Goal: Answer question/provide support: Share knowledge or assist other users

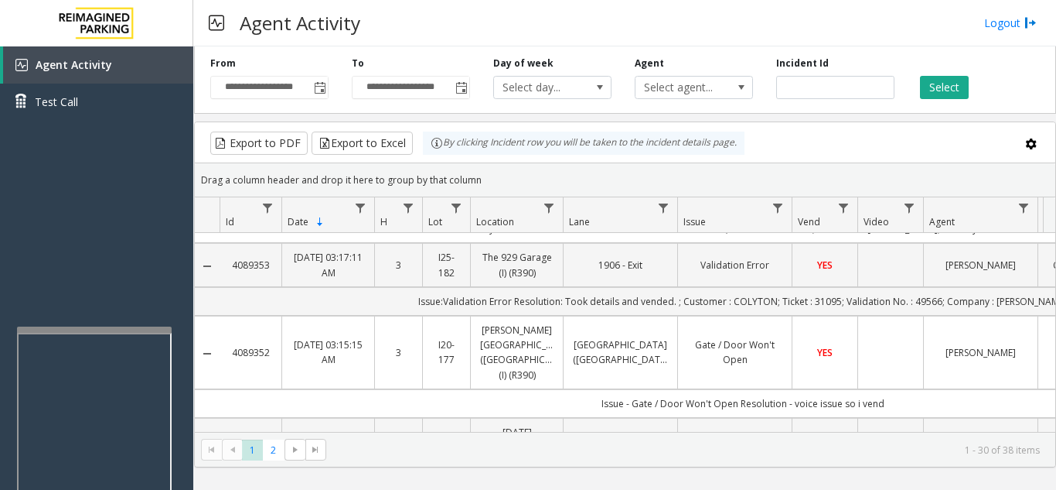
scroll to position [387, 0]
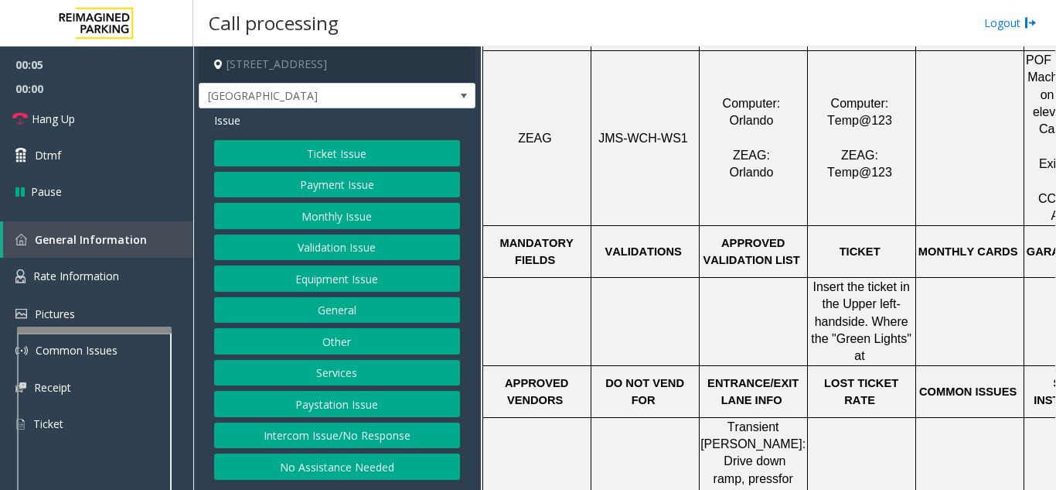
scroll to position [773, 0]
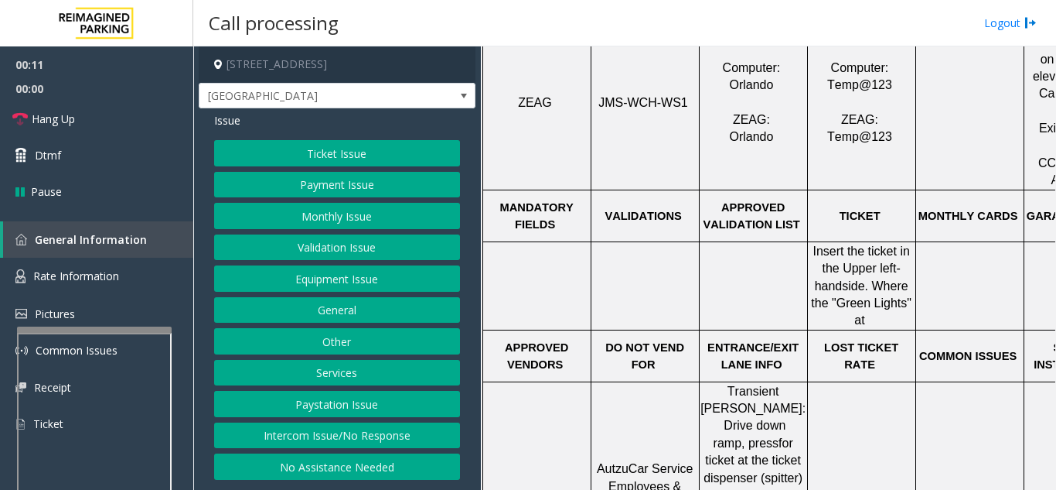
click at [330, 145] on button "Ticket Issue" at bounding box center [337, 153] width 246 height 26
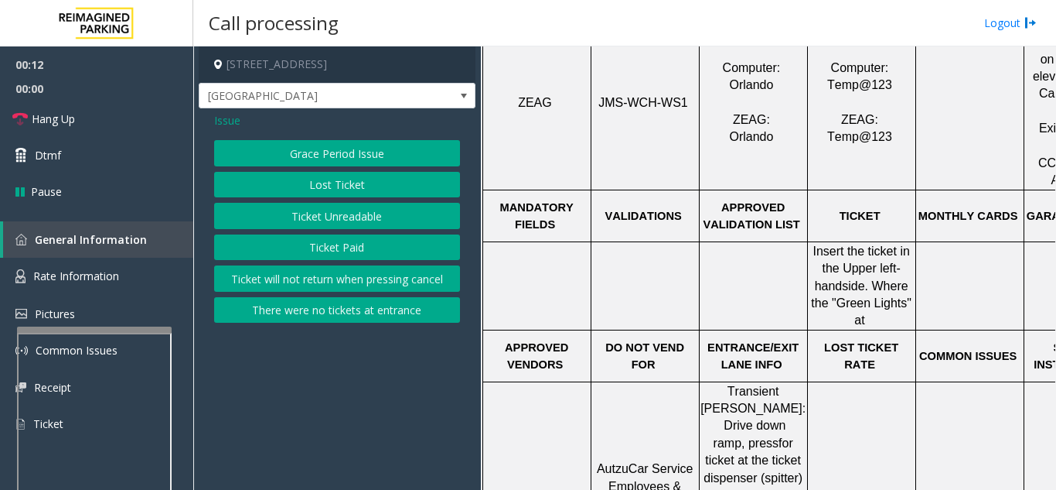
click at [357, 217] on button "Ticket Unreadable" at bounding box center [337, 216] width 246 height 26
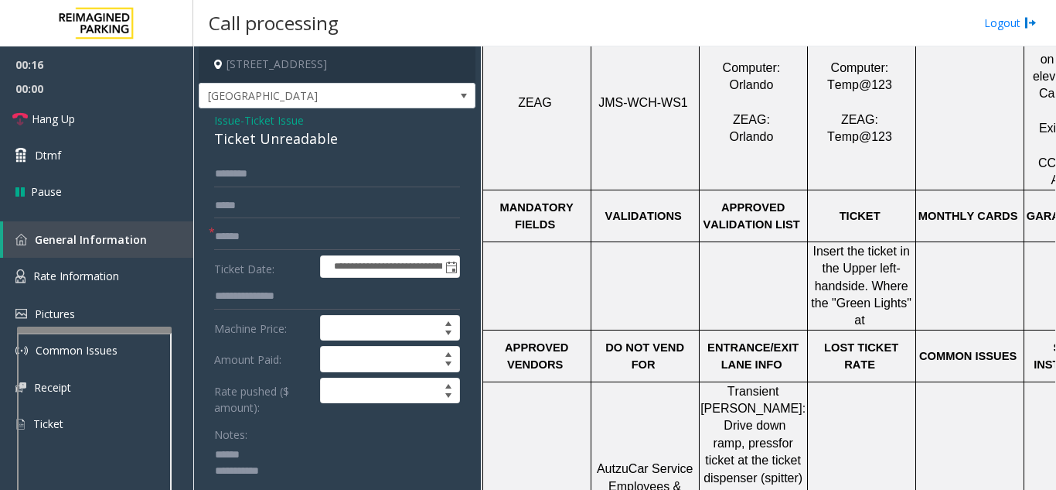
click at [262, 448] on textarea at bounding box center [331, 471] width 234 height 58
click at [289, 445] on textarea at bounding box center [331, 471] width 234 height 58
type textarea "**********"
click at [310, 243] on input "text" at bounding box center [337, 237] width 246 height 26
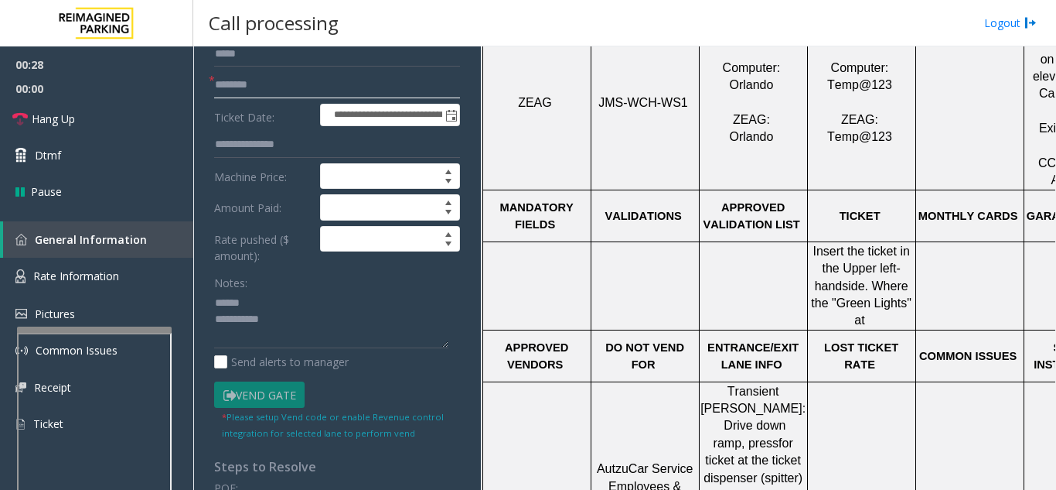
scroll to position [155, 0]
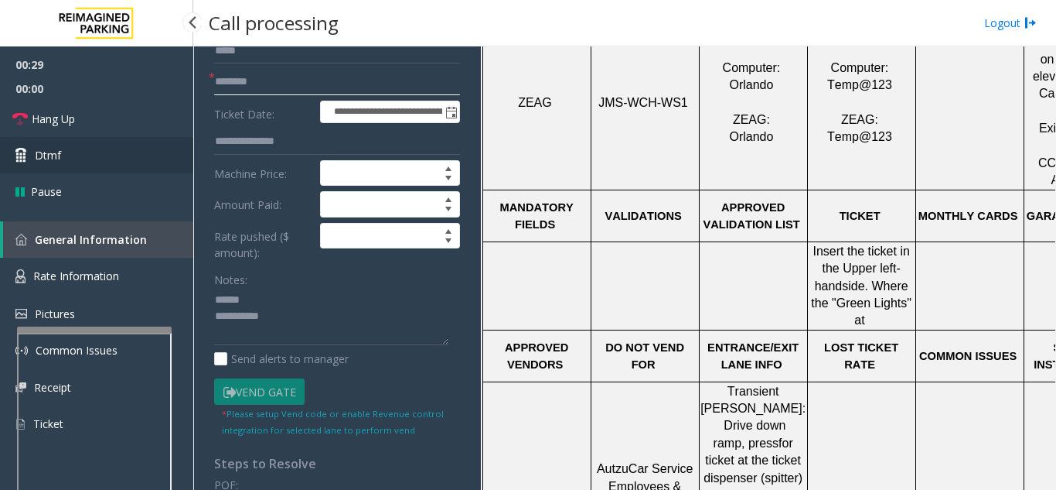
type input "********"
click at [121, 162] on link "Dtmf" at bounding box center [96, 155] width 193 height 36
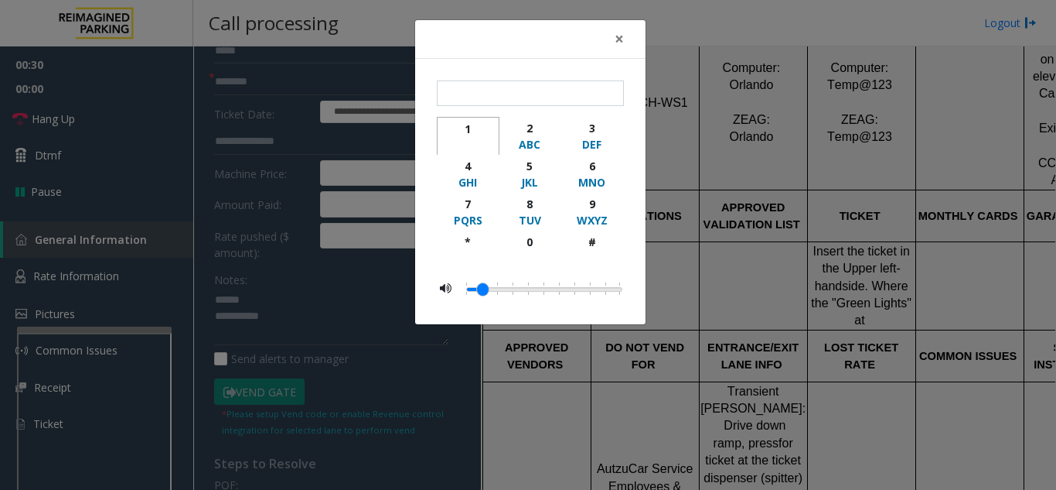
drag, startPoint x: 465, startPoint y: 134, endPoint x: 563, endPoint y: 160, distance: 101.7
click at [466, 134] on div "1" at bounding box center [468, 129] width 43 height 16
type input "*"
drag, startPoint x: 633, startPoint y: 32, endPoint x: 624, endPoint y: 43, distance: 13.7
click at [630, 36] on button "×" at bounding box center [619, 39] width 31 height 38
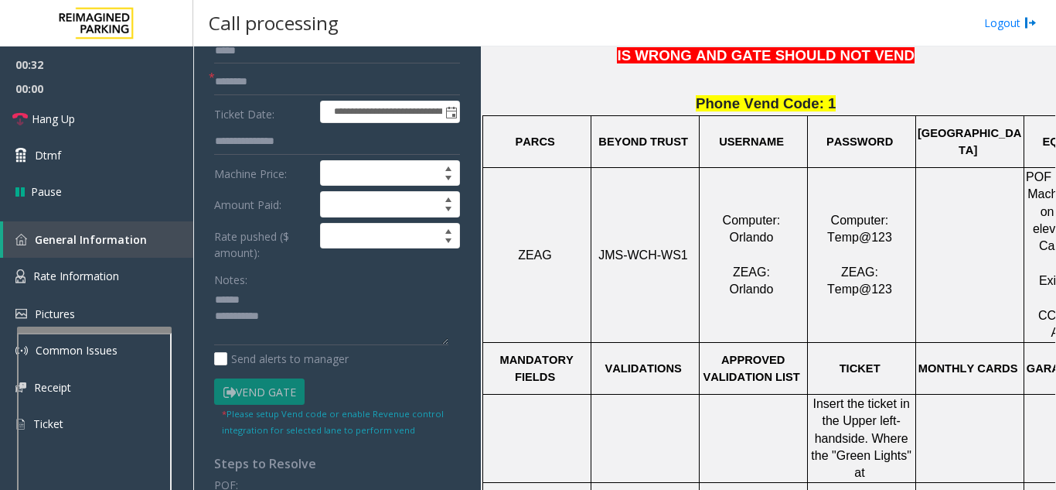
scroll to position [387, 0]
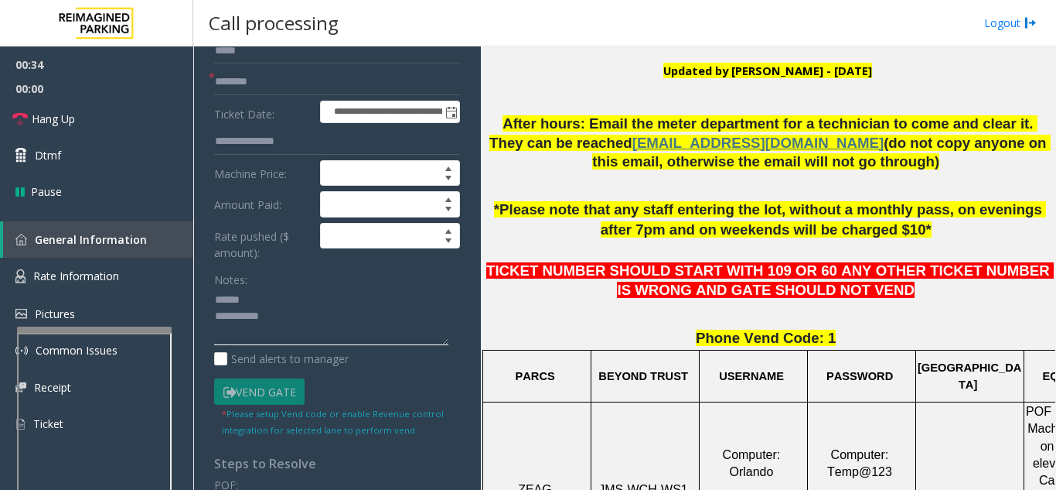
drag, startPoint x: 286, startPoint y: 299, endPoint x: 344, endPoint y: 301, distance: 58.1
click at [288, 298] on textarea at bounding box center [331, 317] width 234 height 58
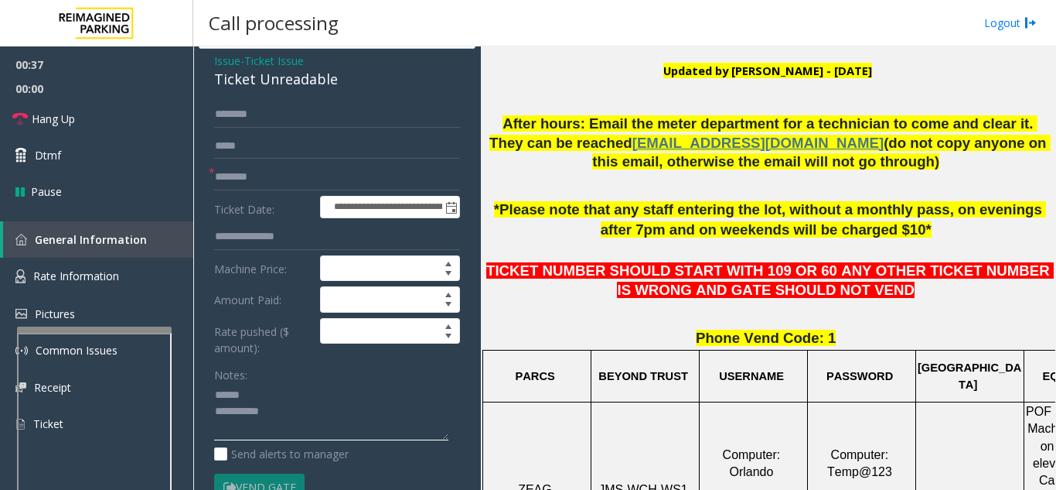
scroll to position [61, 0]
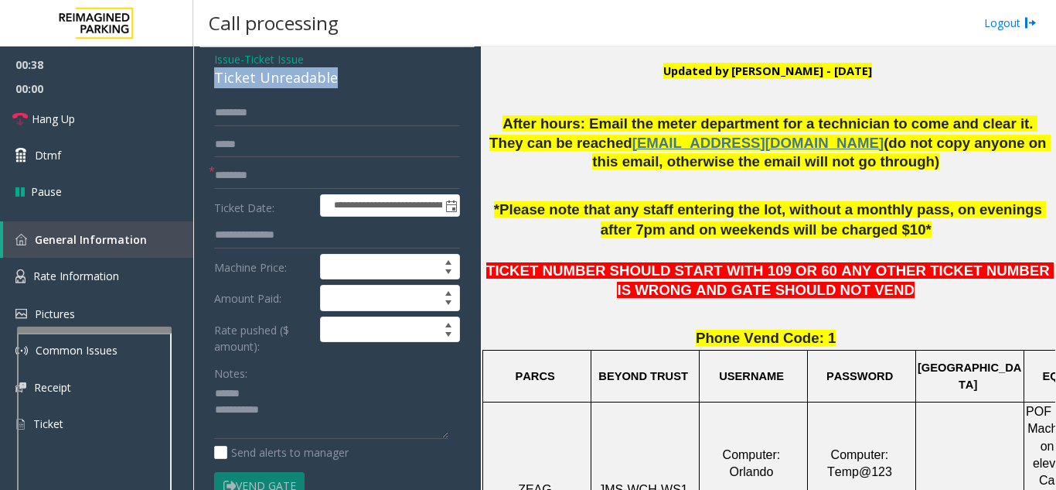
drag, startPoint x: 214, startPoint y: 78, endPoint x: 340, endPoint y: 80, distance: 125.3
click at [344, 80] on div "**********" at bounding box center [337, 470] width 277 height 847
click at [333, 401] on textarea at bounding box center [331, 410] width 234 height 58
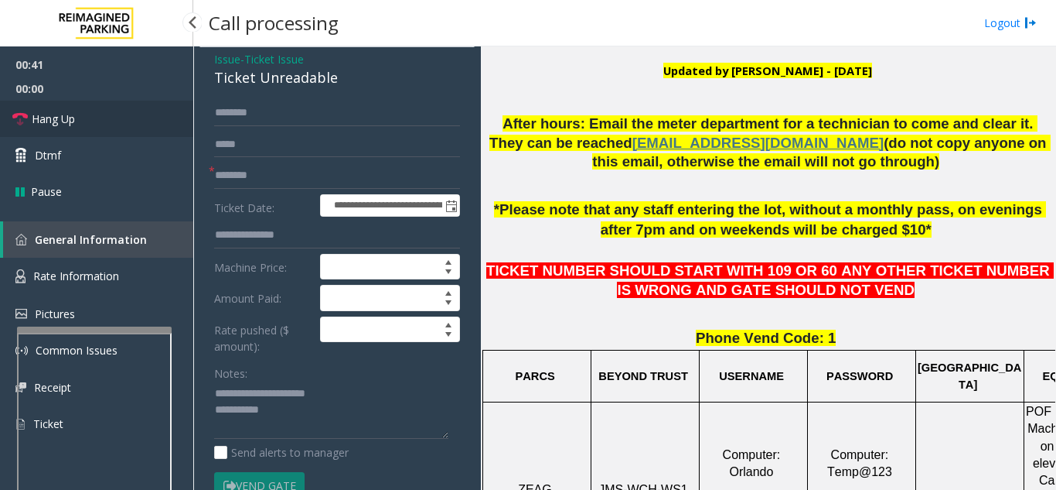
click at [152, 106] on link "Hang Up" at bounding box center [96, 119] width 193 height 36
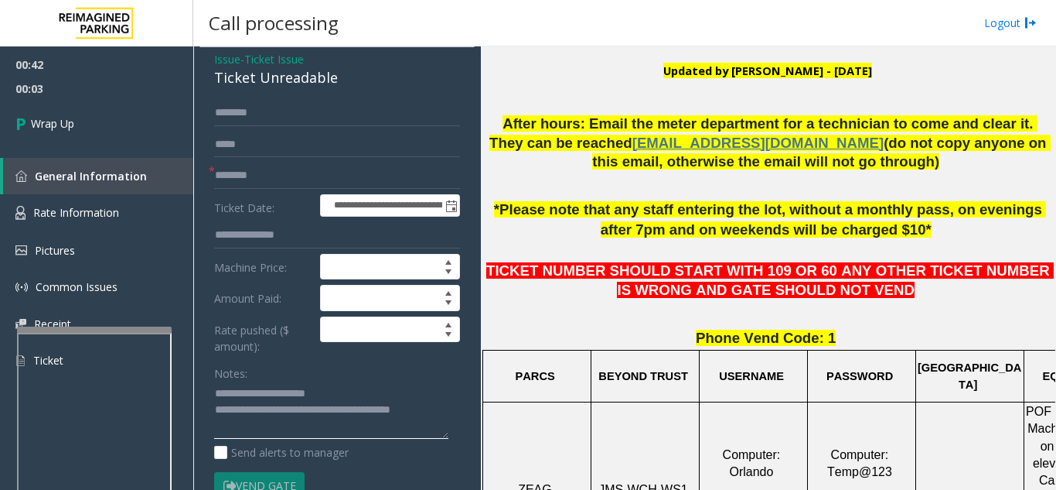
type textarea "**********"
click at [317, 357] on form "**********" at bounding box center [337, 315] width 246 height 431
click at [121, 120] on link "Wrap Up" at bounding box center [96, 124] width 193 height 46
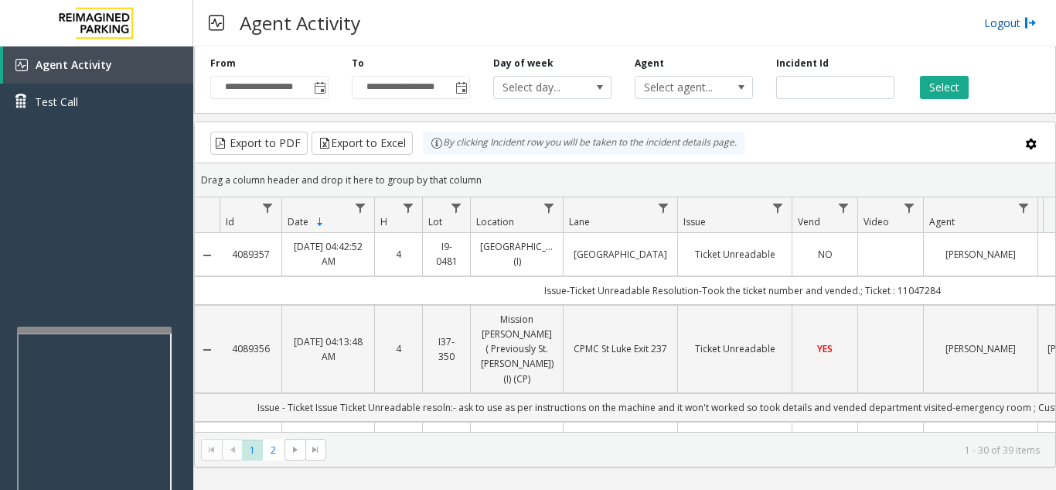
click at [1010, 22] on link "Logout" at bounding box center [1011, 23] width 53 height 16
